Goal: Task Accomplishment & Management: Use online tool/utility

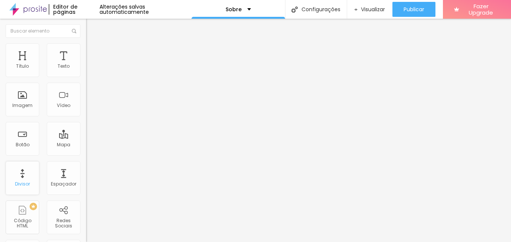
click at [23, 177] on div "Divisor" at bounding box center [23, 178] width 34 height 34
click at [62, 176] on div "Espaçador" at bounding box center [64, 178] width 34 height 34
click at [58, 176] on div "Espaçador" at bounding box center [64, 178] width 34 height 34
click at [56, 179] on div "Espaçador" at bounding box center [64, 178] width 34 height 34
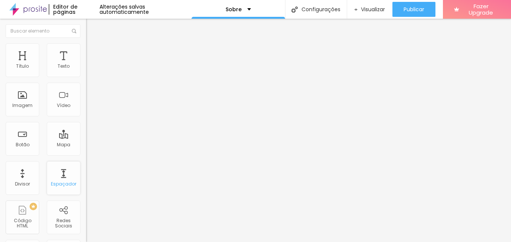
click at [60, 181] on div "Espaçador" at bounding box center [63, 183] width 25 height 5
click at [86, 27] on button "Editar Seção" at bounding box center [129, 27] width 86 height 17
click at [64, 179] on div "Espaçador" at bounding box center [64, 178] width 34 height 34
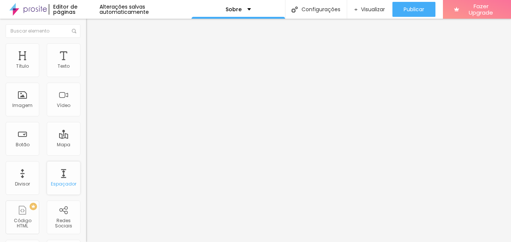
click at [58, 177] on div "Espaçador" at bounding box center [64, 178] width 34 height 34
drag, startPoint x: 58, startPoint y: 177, endPoint x: 57, endPoint y: 182, distance: 4.6
click at [57, 182] on div "Espaçador" at bounding box center [64, 178] width 34 height 34
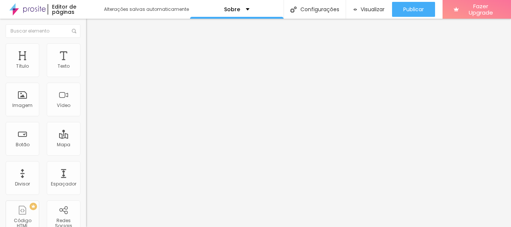
click at [19, 10] on img at bounding box center [27, 9] width 36 height 19
